Goal: Task Accomplishment & Management: Complete application form

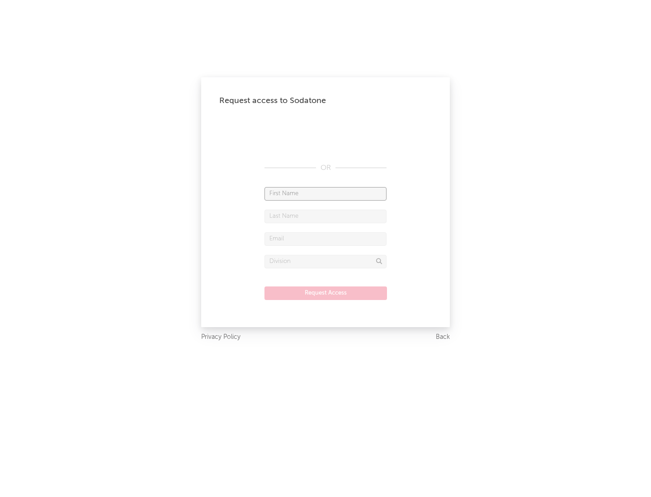
click at [326, 194] on input "text" at bounding box center [326, 194] width 122 height 14
type input "[PERSON_NAME]"
click at [326, 216] on input "text" at bounding box center [326, 217] width 122 height 14
type input "[PERSON_NAME]"
click at [326, 239] on input "text" at bounding box center [326, 239] width 122 height 14
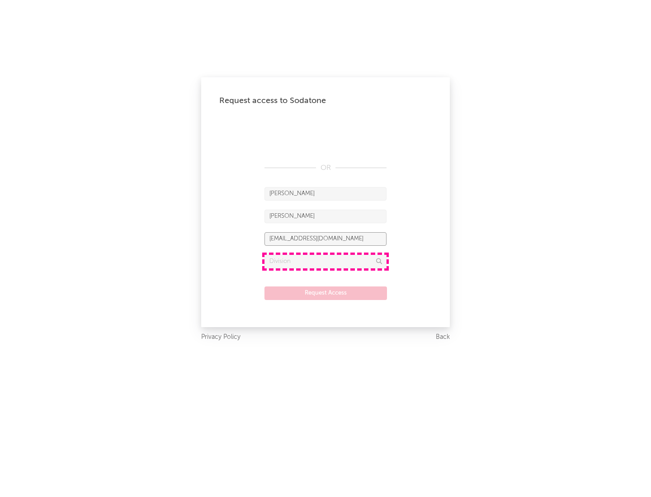
type input "[EMAIL_ADDRESS][DOMAIN_NAME]"
click at [326, 261] on input "text" at bounding box center [326, 262] width 122 height 14
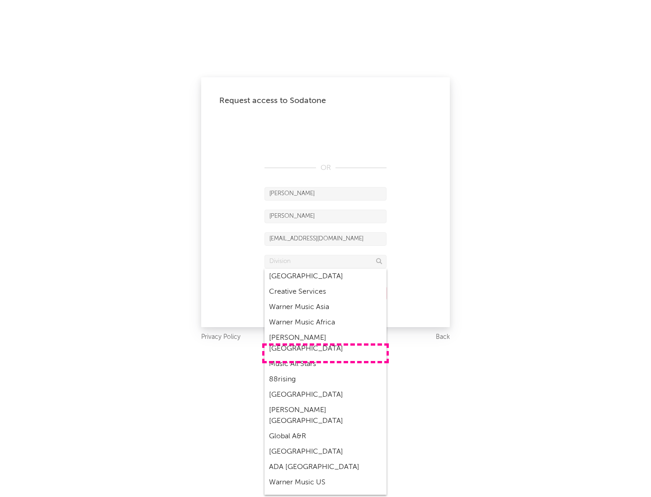
click at [326, 357] on div "Music All Stars" at bounding box center [326, 364] width 122 height 15
type input "Music All Stars"
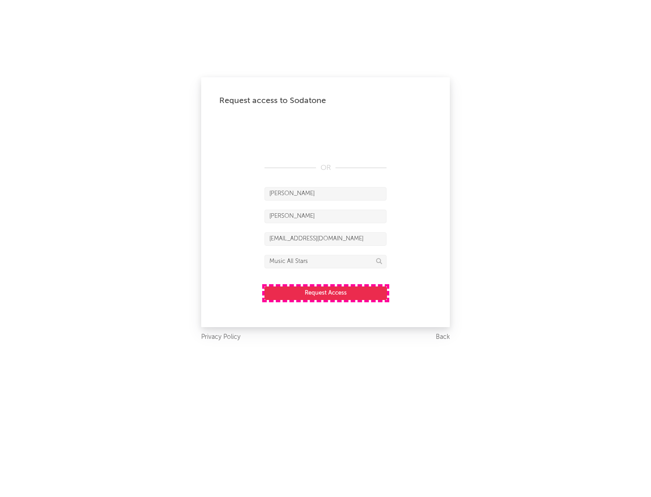
click at [326, 293] on button "Request Access" at bounding box center [326, 294] width 123 height 14
